Goal: Information Seeking & Learning: Learn about a topic

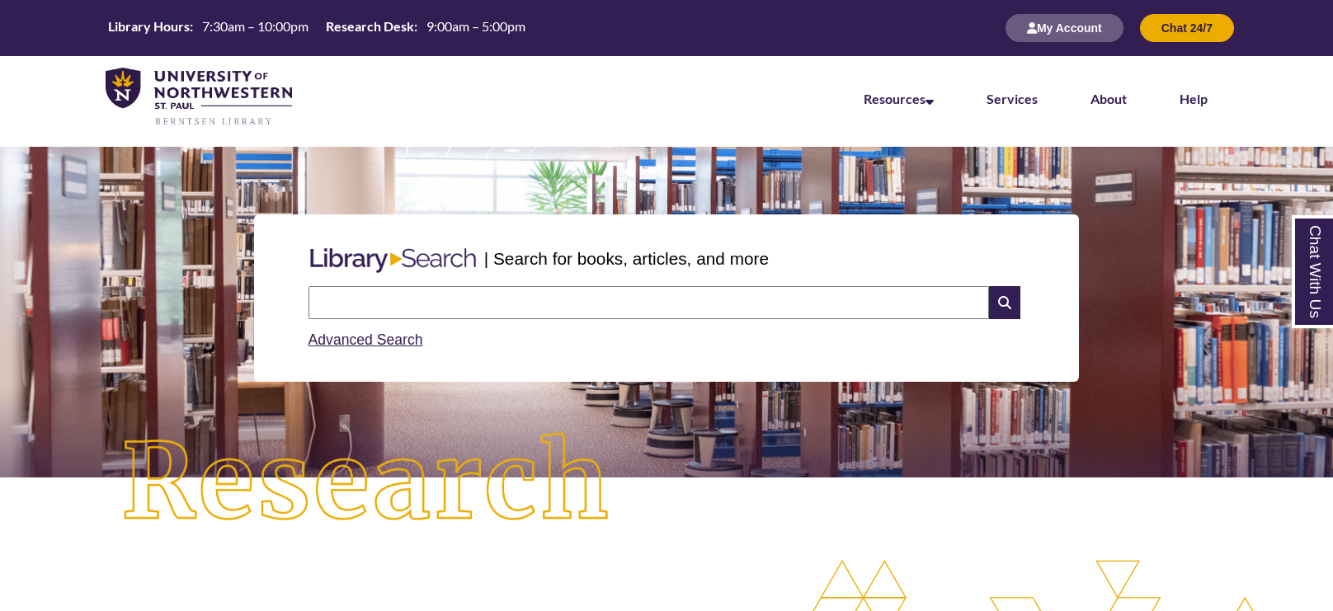
click at [523, 280] on div "Search Advanced Search" at bounding box center [667, 319] width 730 height 78
type input "*****"
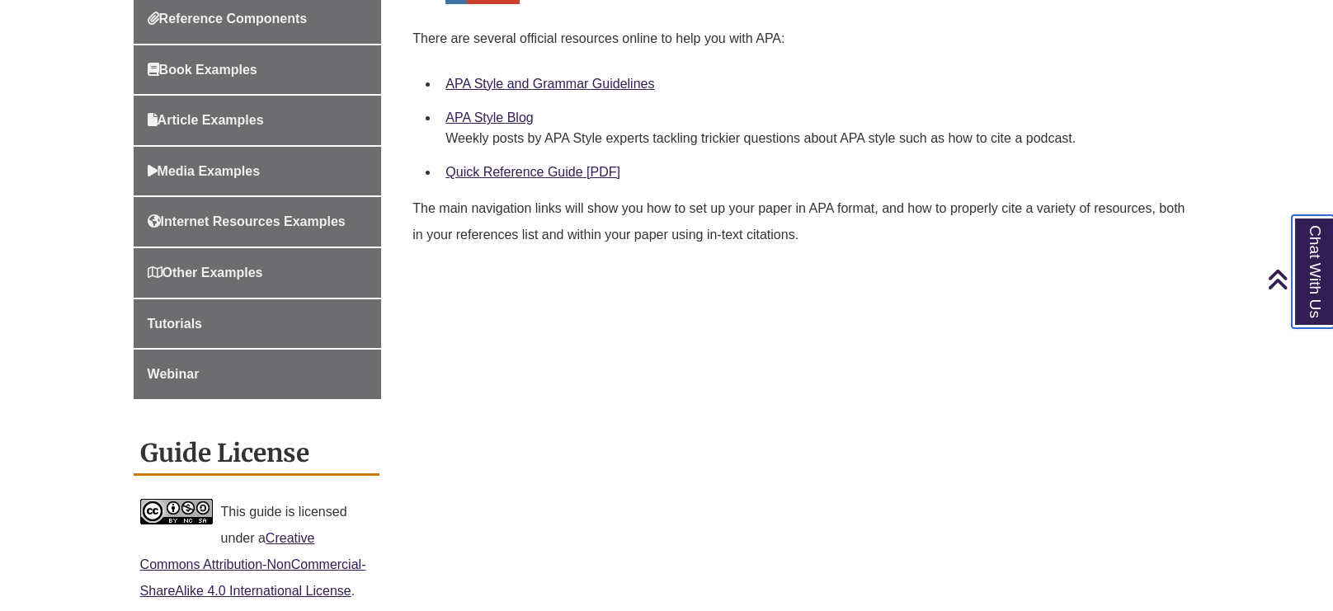
scroll to position [597, 0]
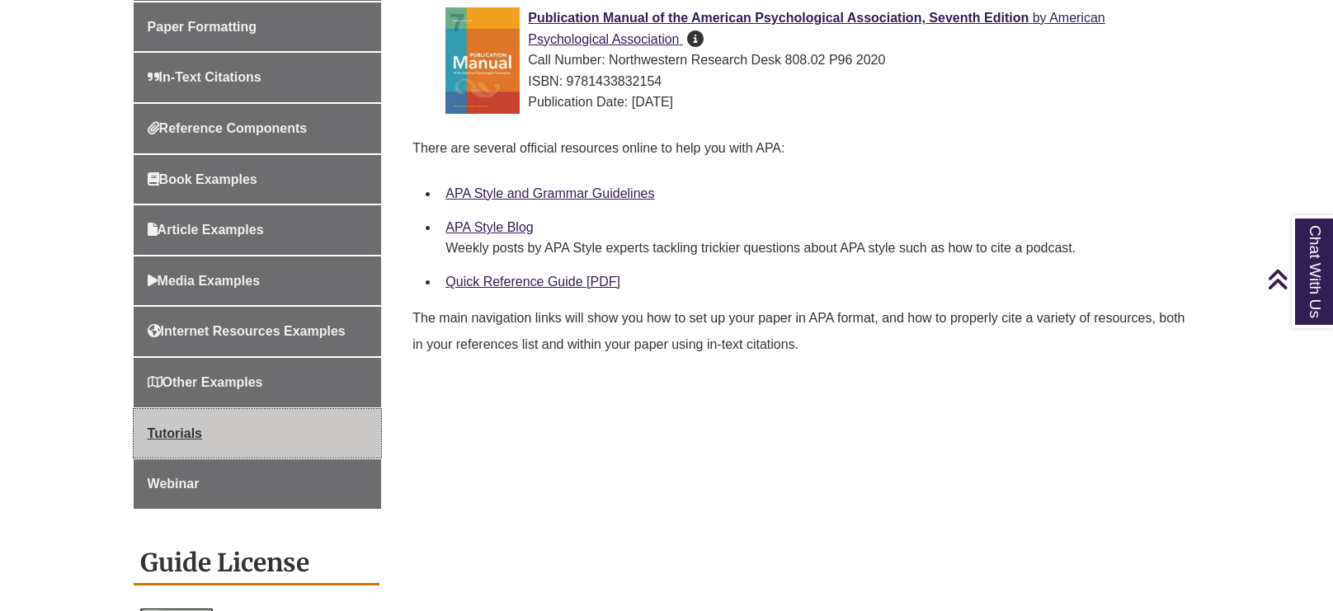
click at [186, 427] on span "Tutorials" at bounding box center [175, 434] width 54 height 14
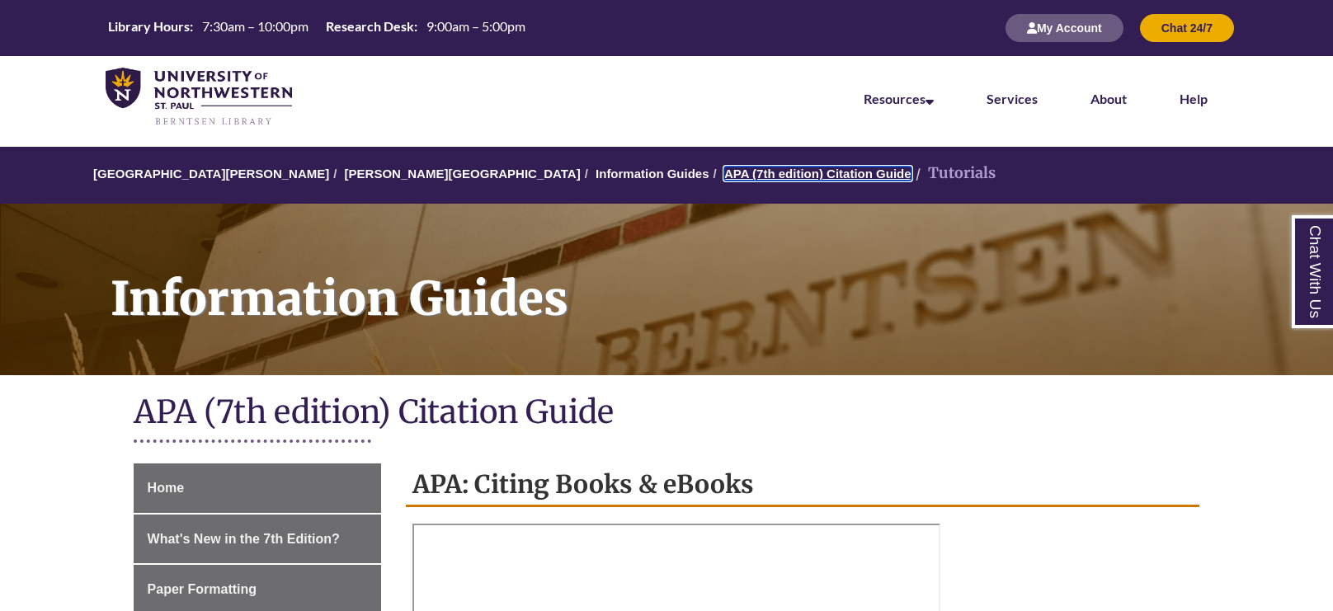
click at [724, 172] on link "APA (7th edition) Citation Guide" at bounding box center [817, 174] width 187 height 14
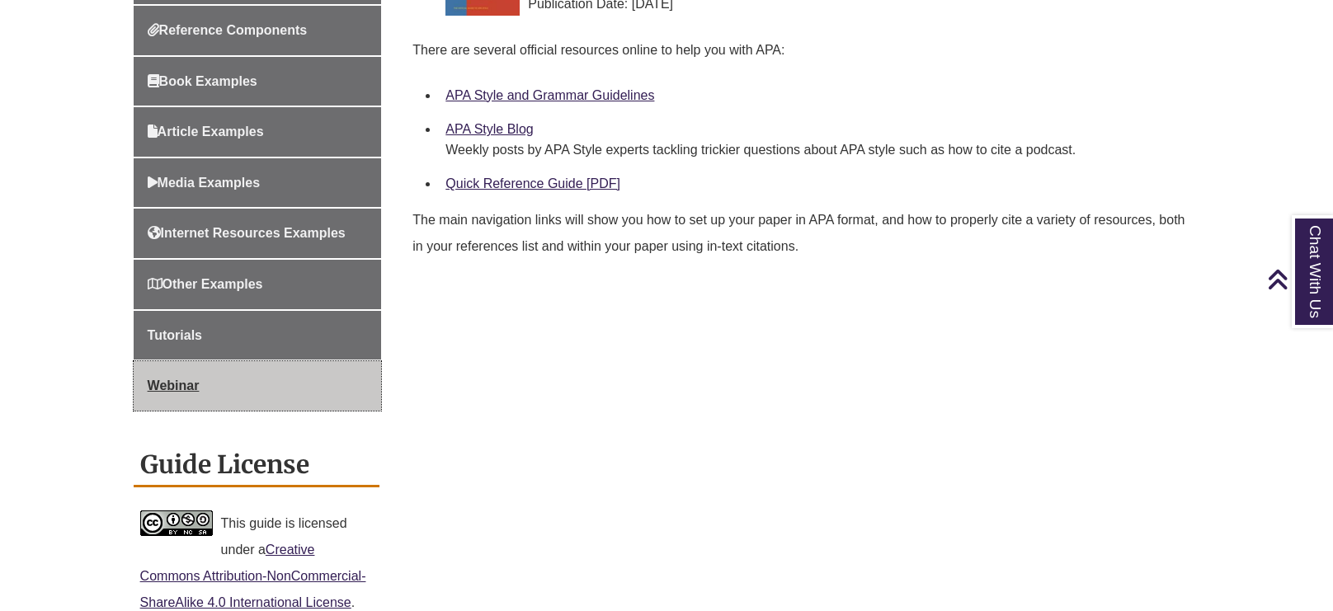
scroll to position [687, 0]
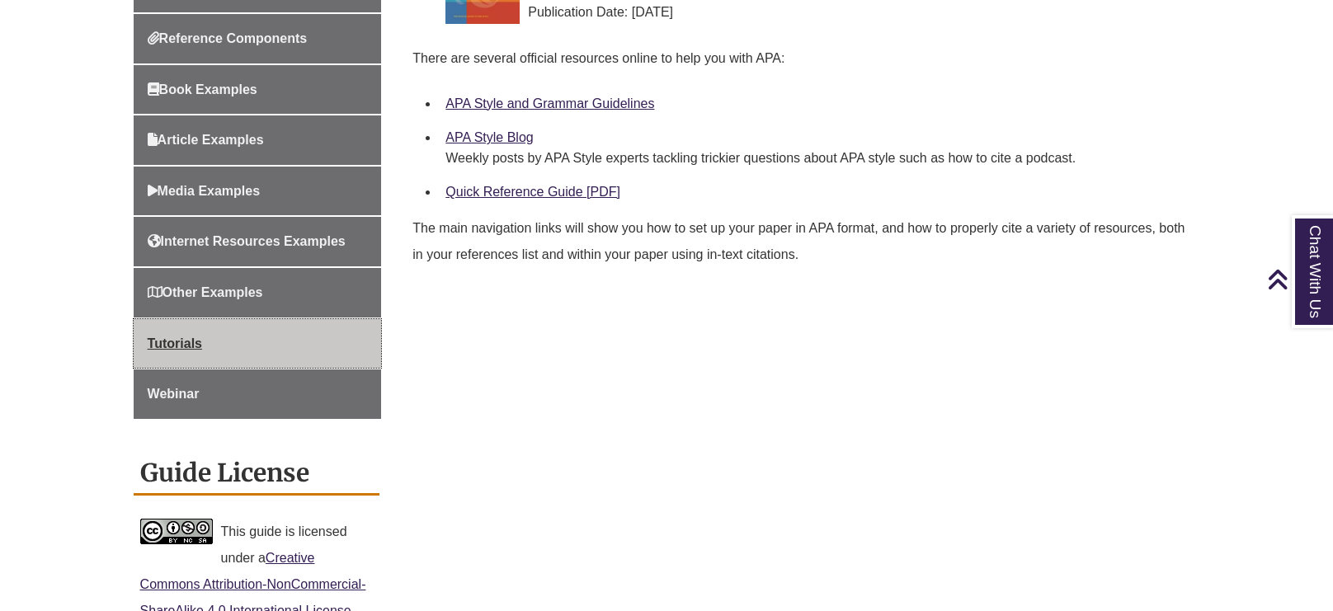
click at [184, 343] on span "Tutorials" at bounding box center [175, 344] width 54 height 14
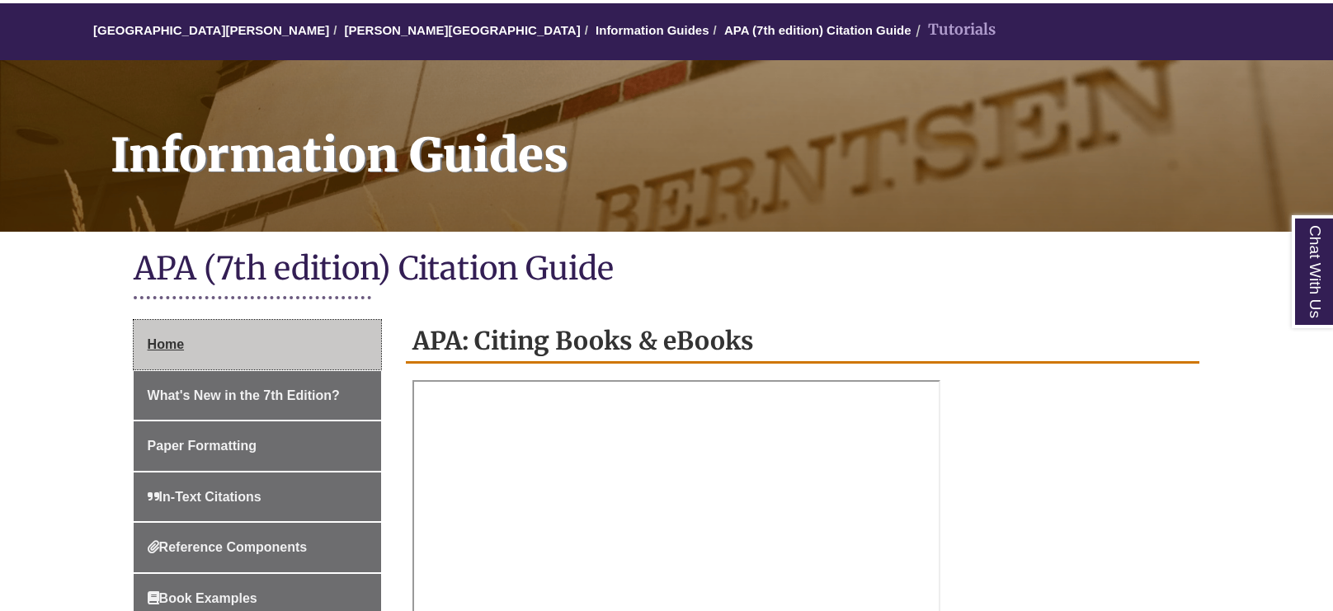
scroll to position [144, 0]
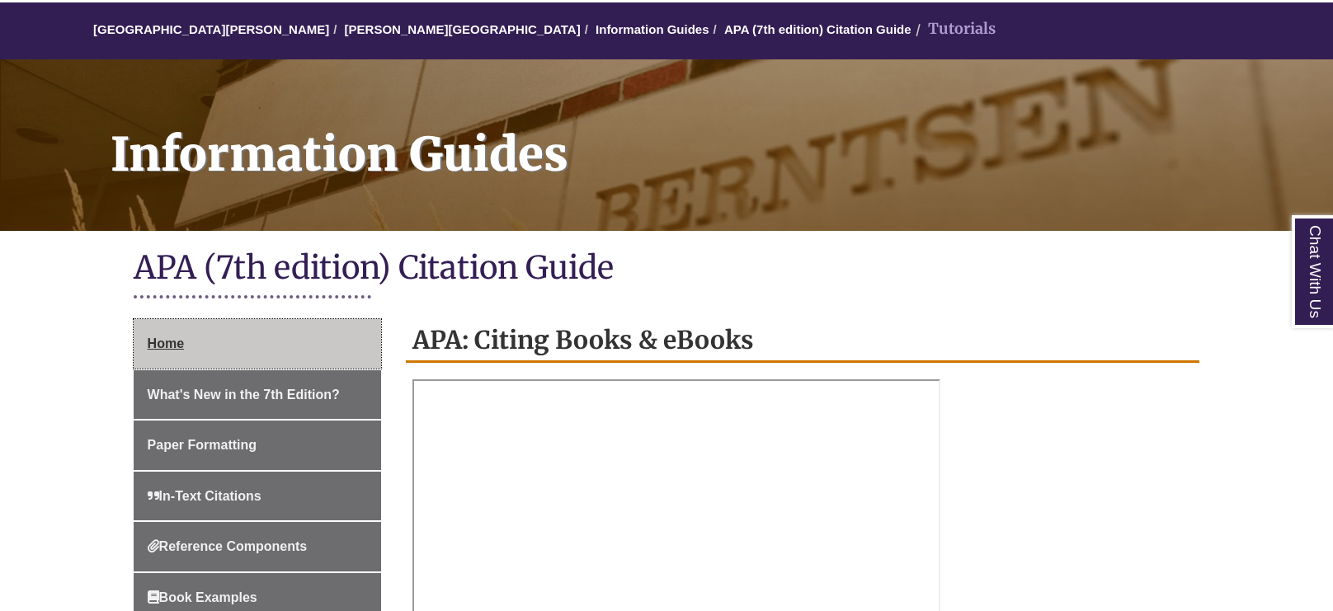
click at [252, 359] on link "Home" at bounding box center [258, 343] width 248 height 49
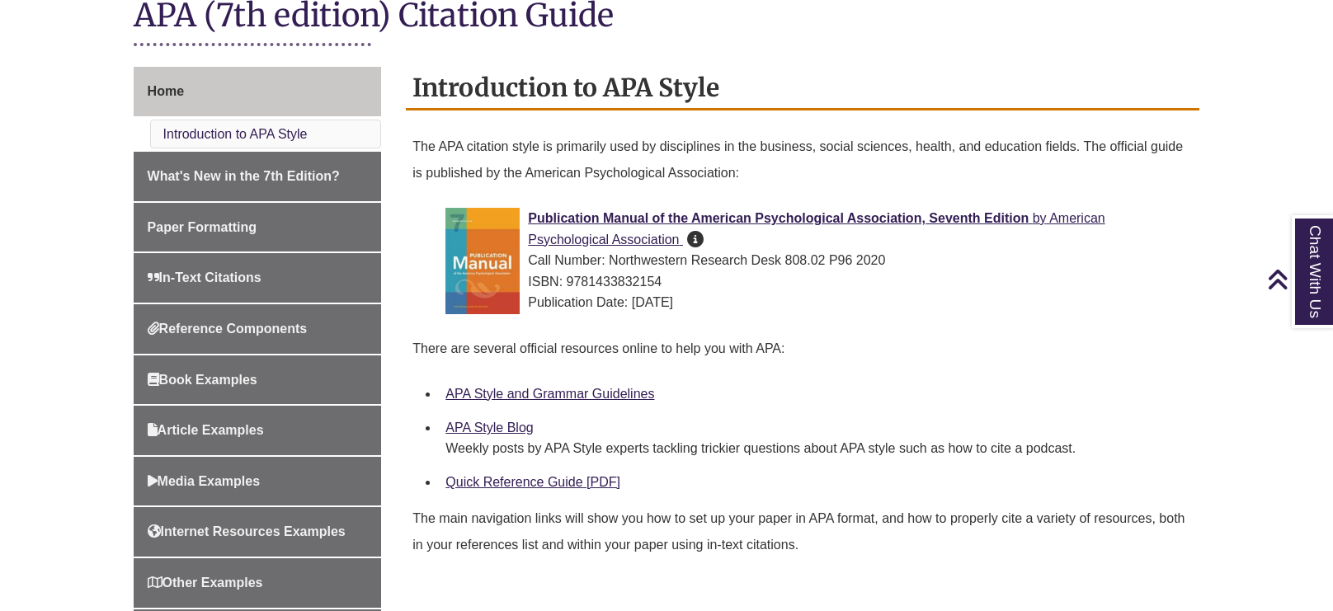
scroll to position [401, 0]
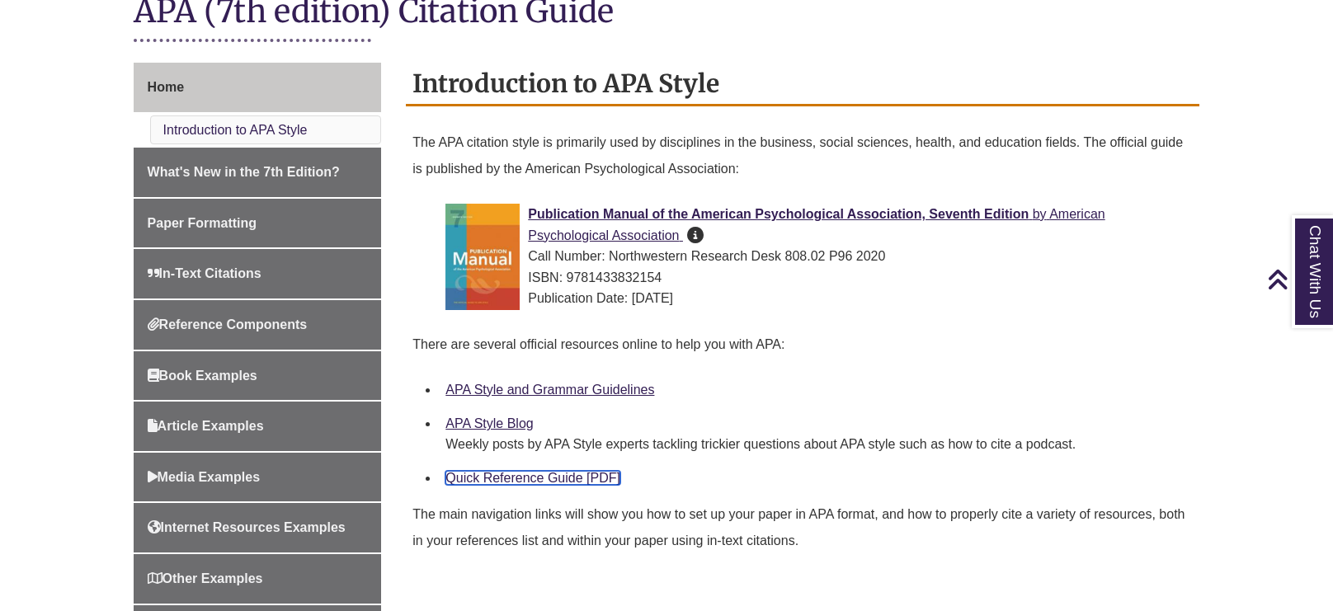
click at [534, 478] on link "Quick Reference Guide [PDF]" at bounding box center [532, 478] width 175 height 14
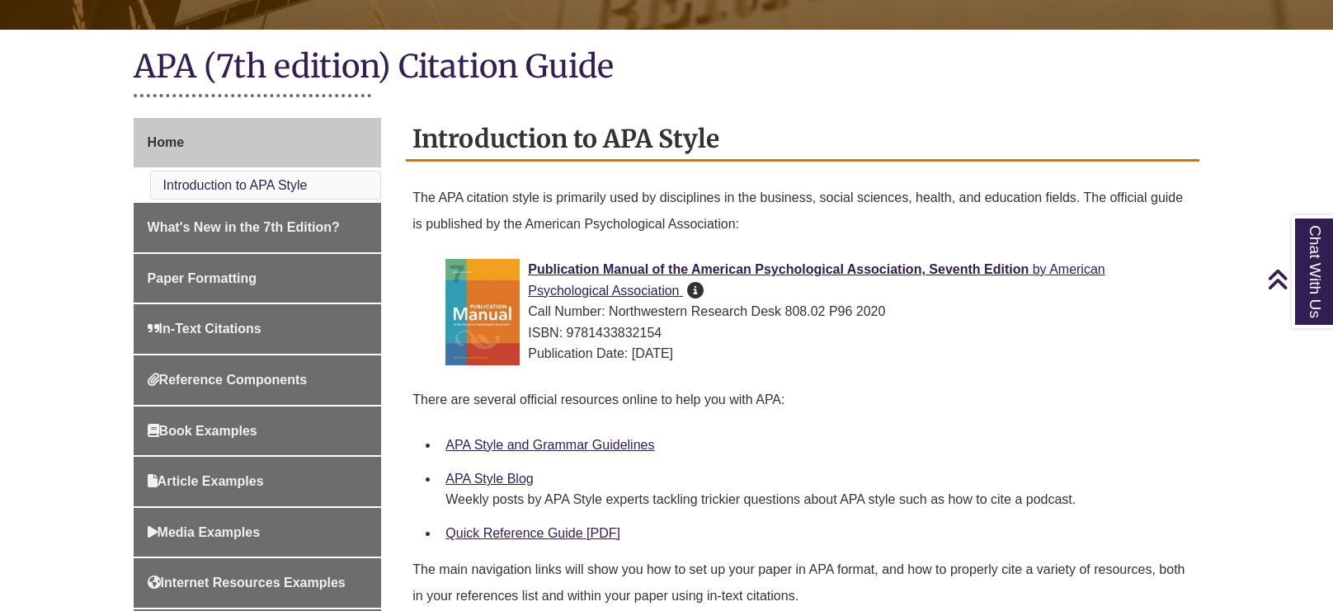
scroll to position [329, 0]
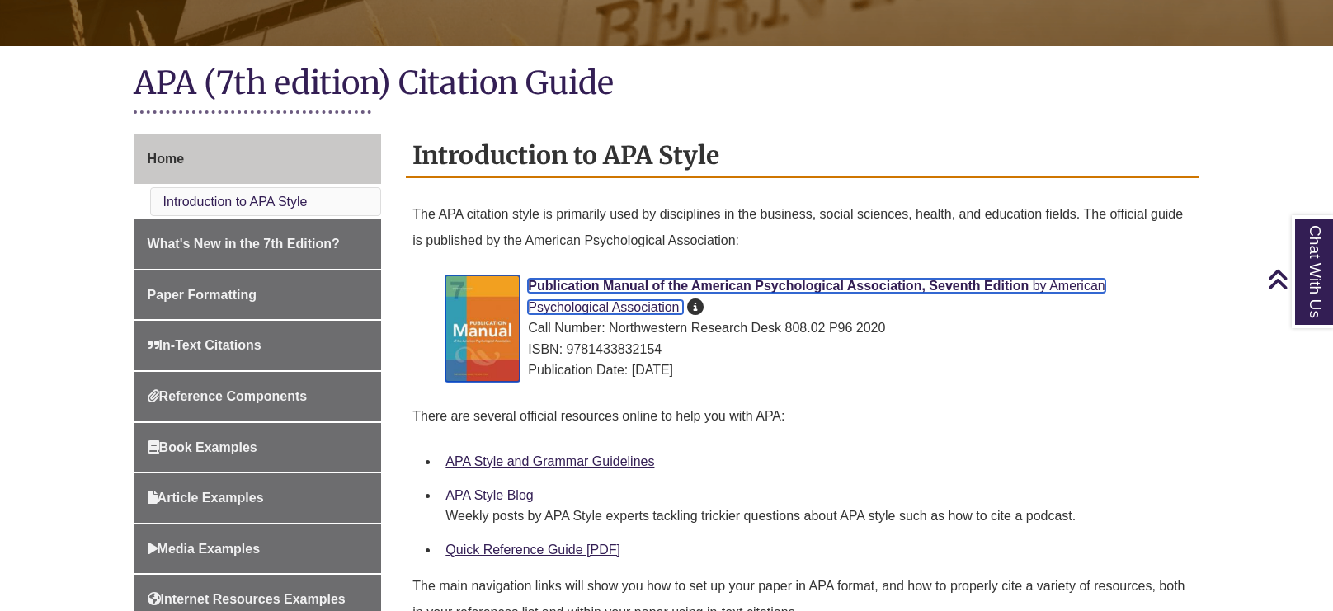
click at [713, 280] on span "Publication Manual of the American Psychological Association, Seventh Edition" at bounding box center [778, 286] width 501 height 14
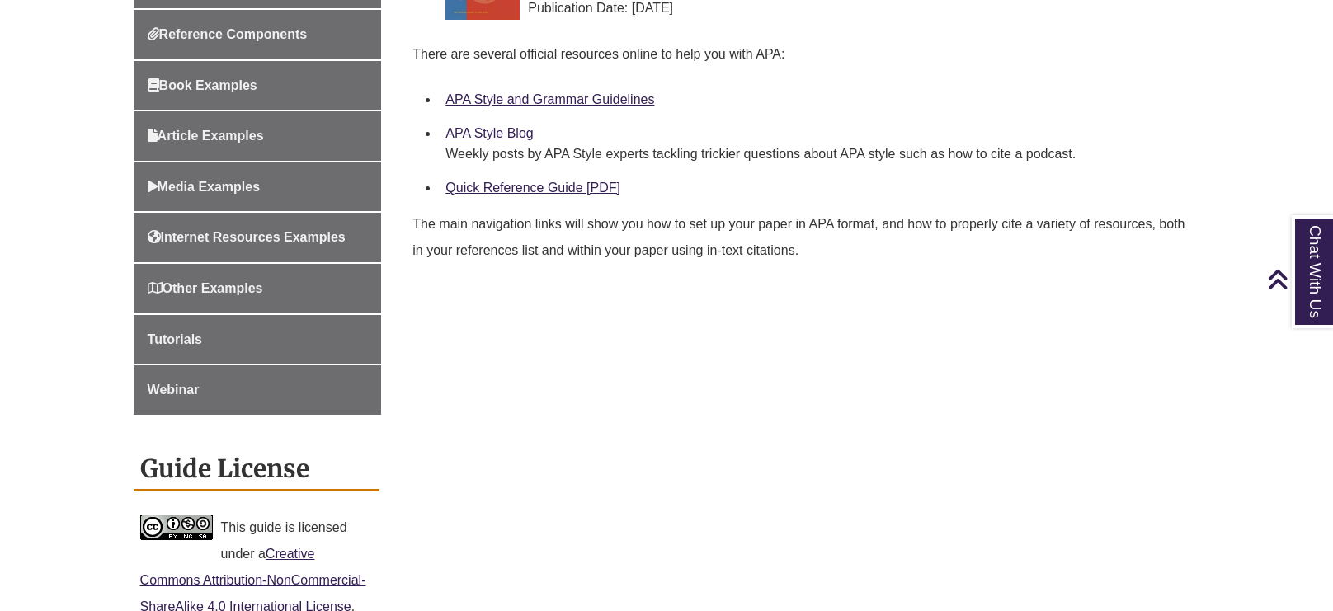
scroll to position [690, 0]
click at [570, 332] on div "Home Introduction to APA Style What's New in the 7th Edition? Paper Formatting …" at bounding box center [666, 280] width 1091 height 1015
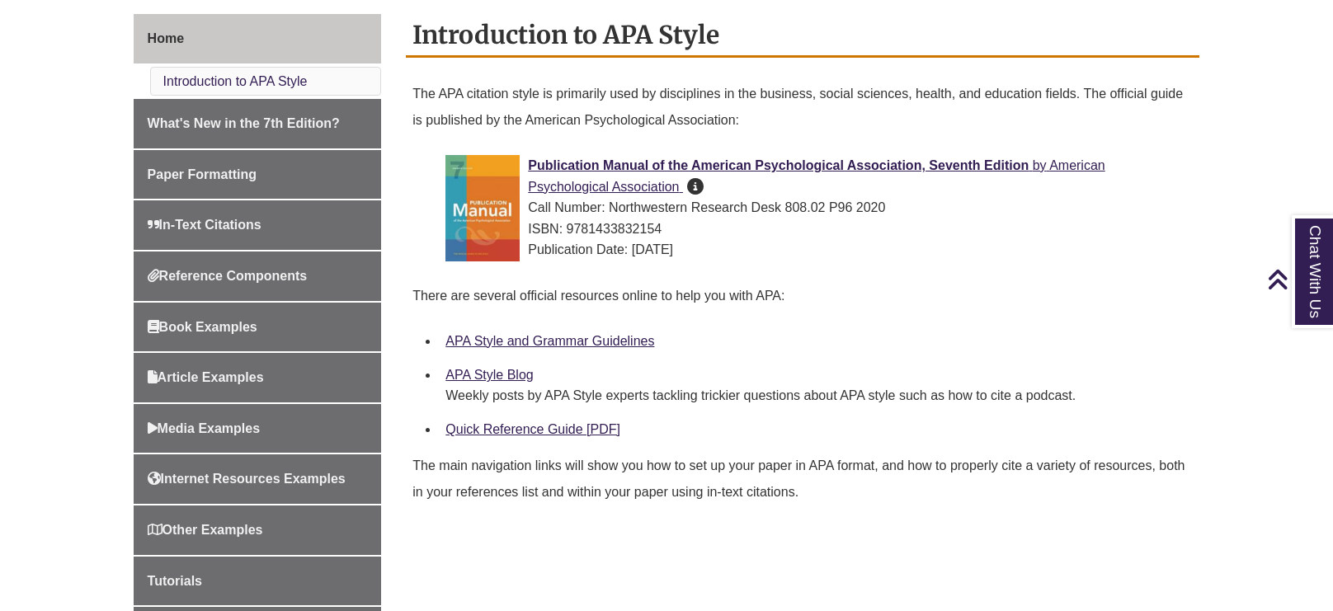
scroll to position [450, 0]
click at [806, 254] on div "Publication Date: 2019-10-01" at bounding box center [815, 248] width 741 height 21
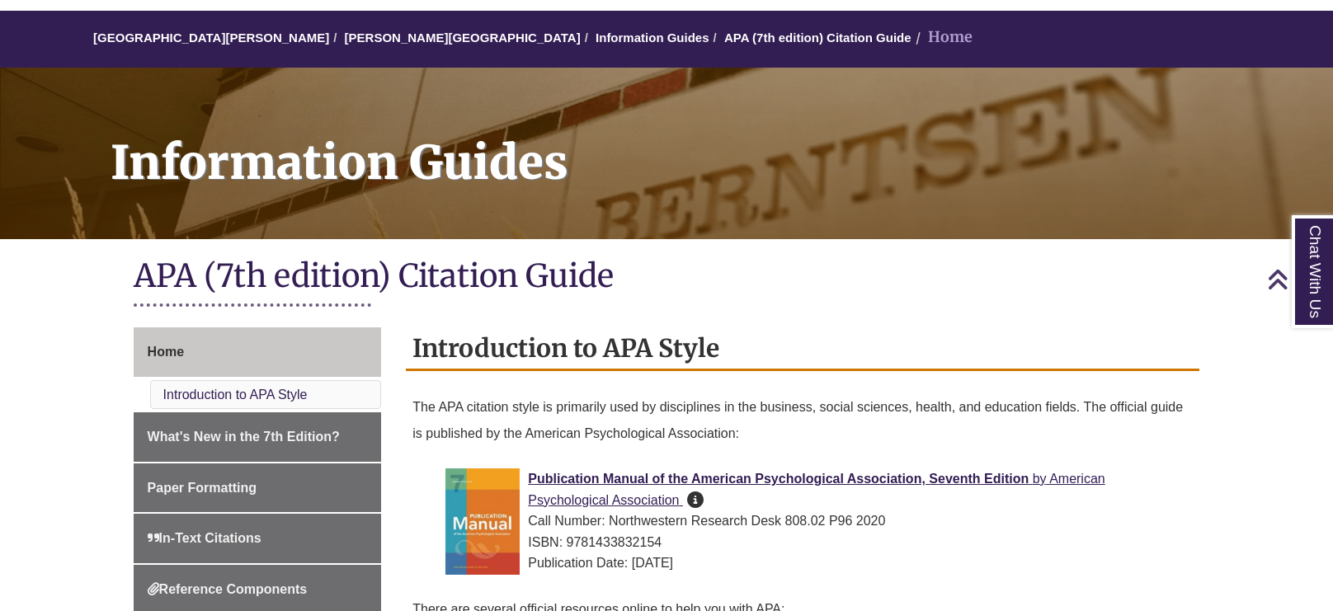
scroll to position [134, 0]
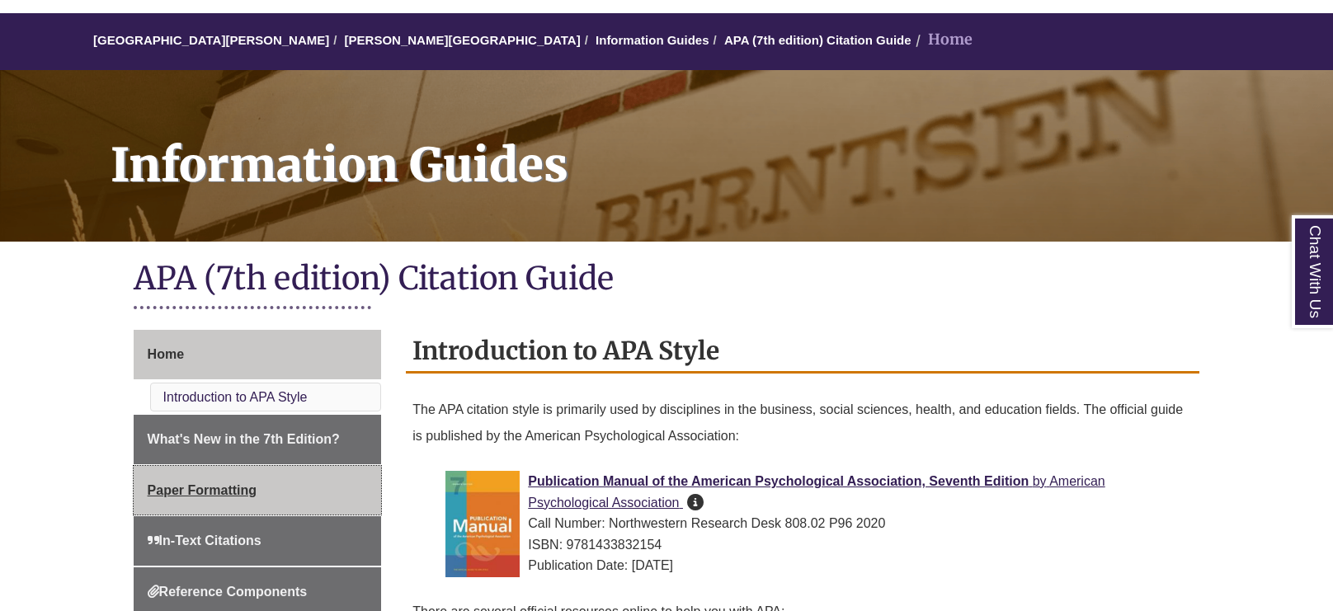
click at [266, 489] on link "Paper Formatting" at bounding box center [258, 490] width 248 height 49
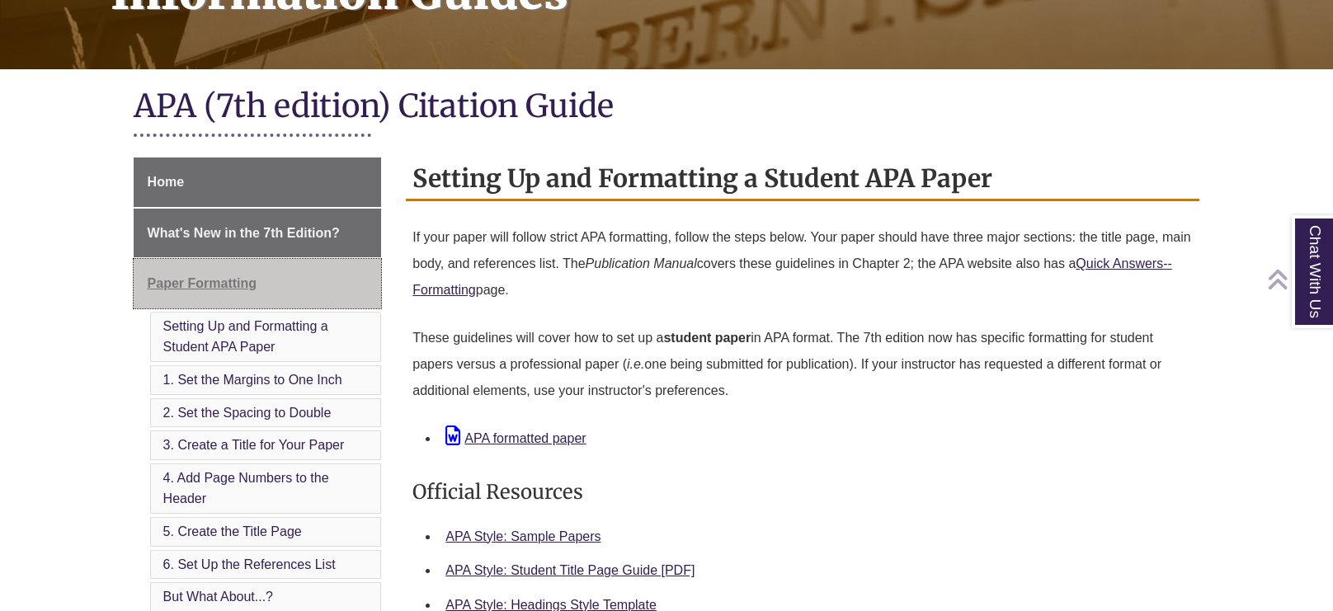
scroll to position [308, 0]
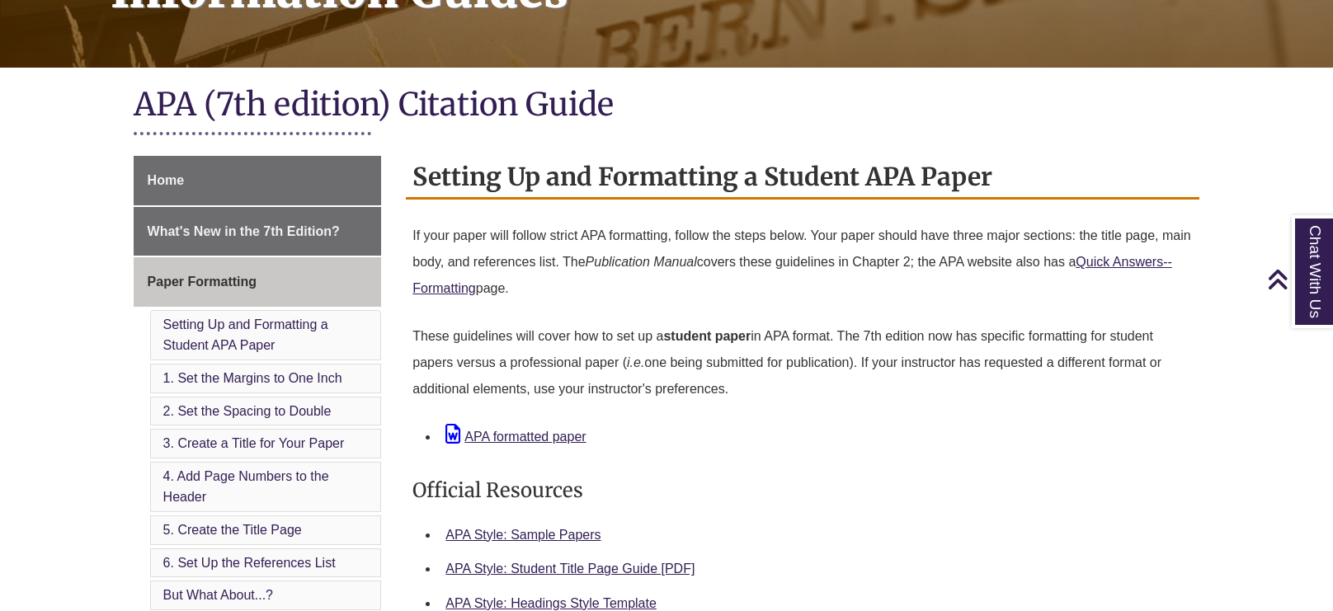
click at [266, 332] on li "Setting Up and Formatting a Student APA Paper" at bounding box center [266, 335] width 232 height 50
click at [256, 327] on link "Setting Up and Formatting a Student APA Paper" at bounding box center [245, 335] width 165 height 35
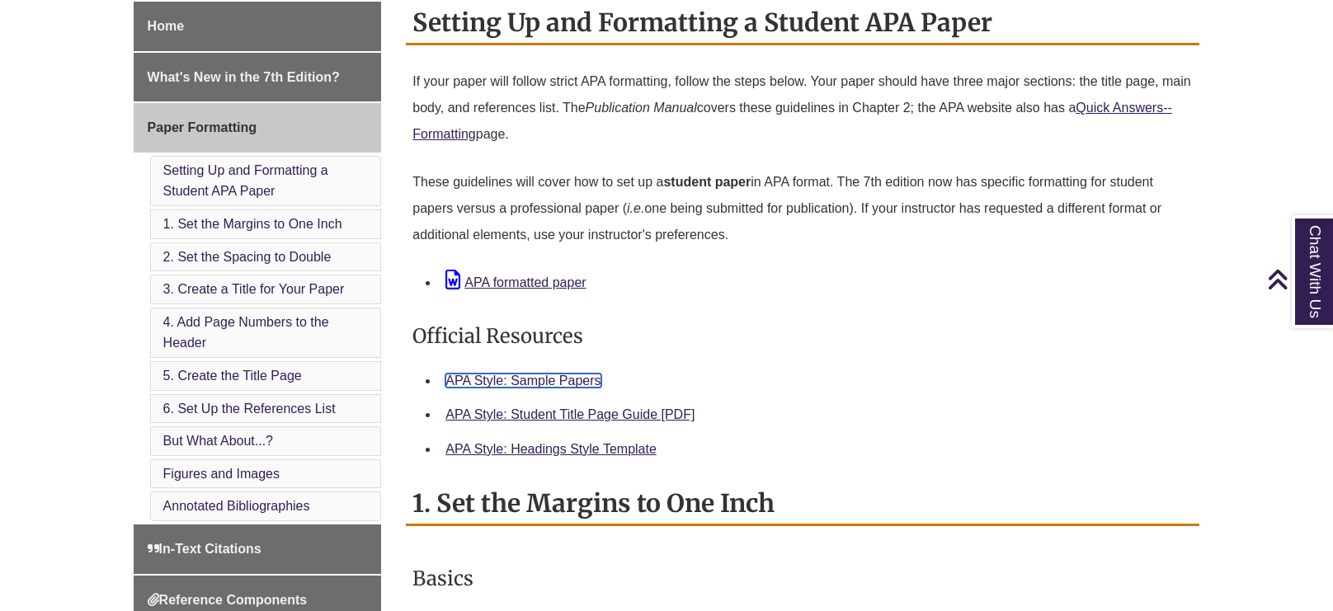
click at [494, 381] on link "APA Style: Sample Papers" at bounding box center [522, 381] width 155 height 14
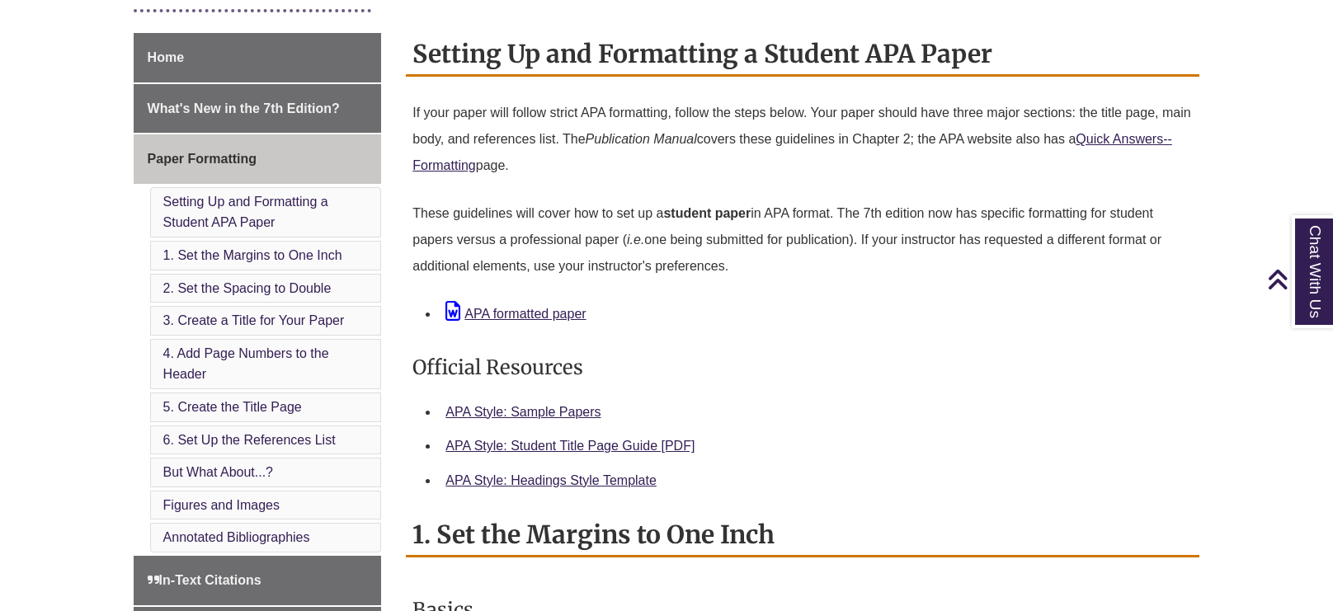
scroll to position [0, 0]
